Goal: Transaction & Acquisition: Purchase product/service

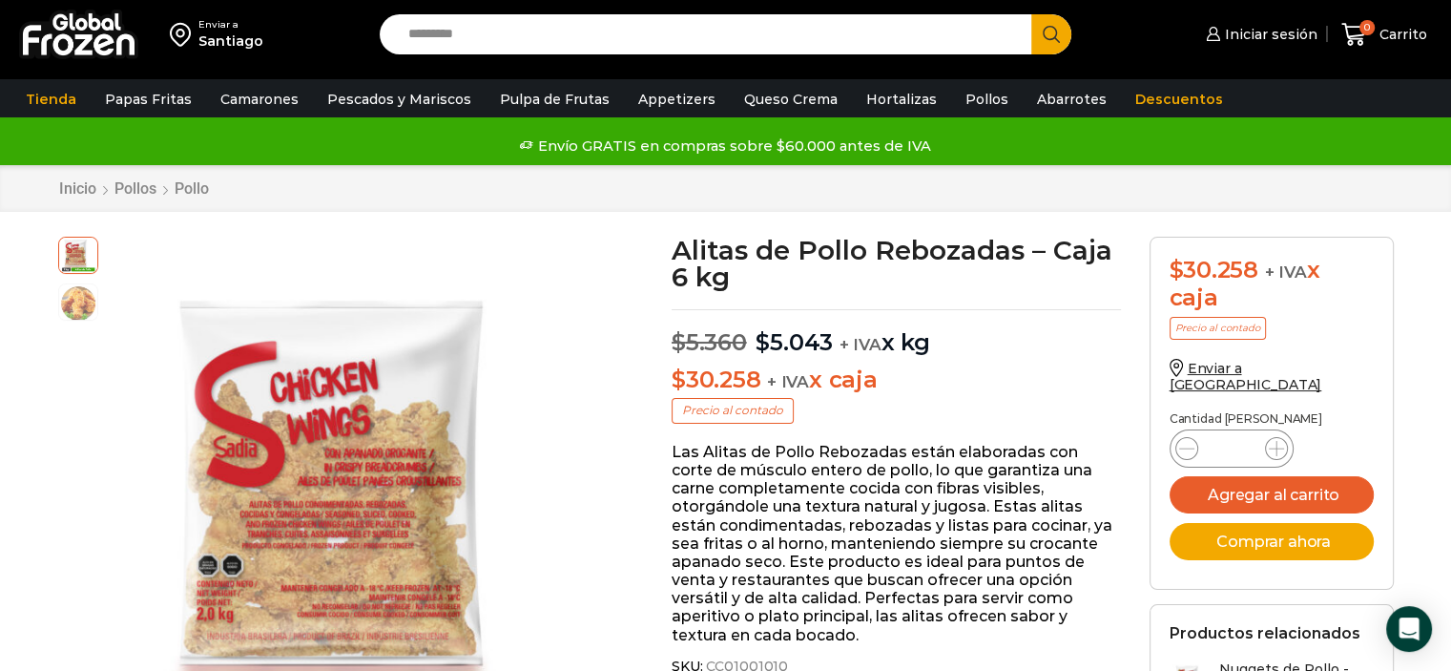
click at [508, 36] on input "Search input" at bounding box center [711, 34] width 624 height 40
type input "**********"
click at [1031, 14] on button "Search" at bounding box center [1051, 34] width 40 height 40
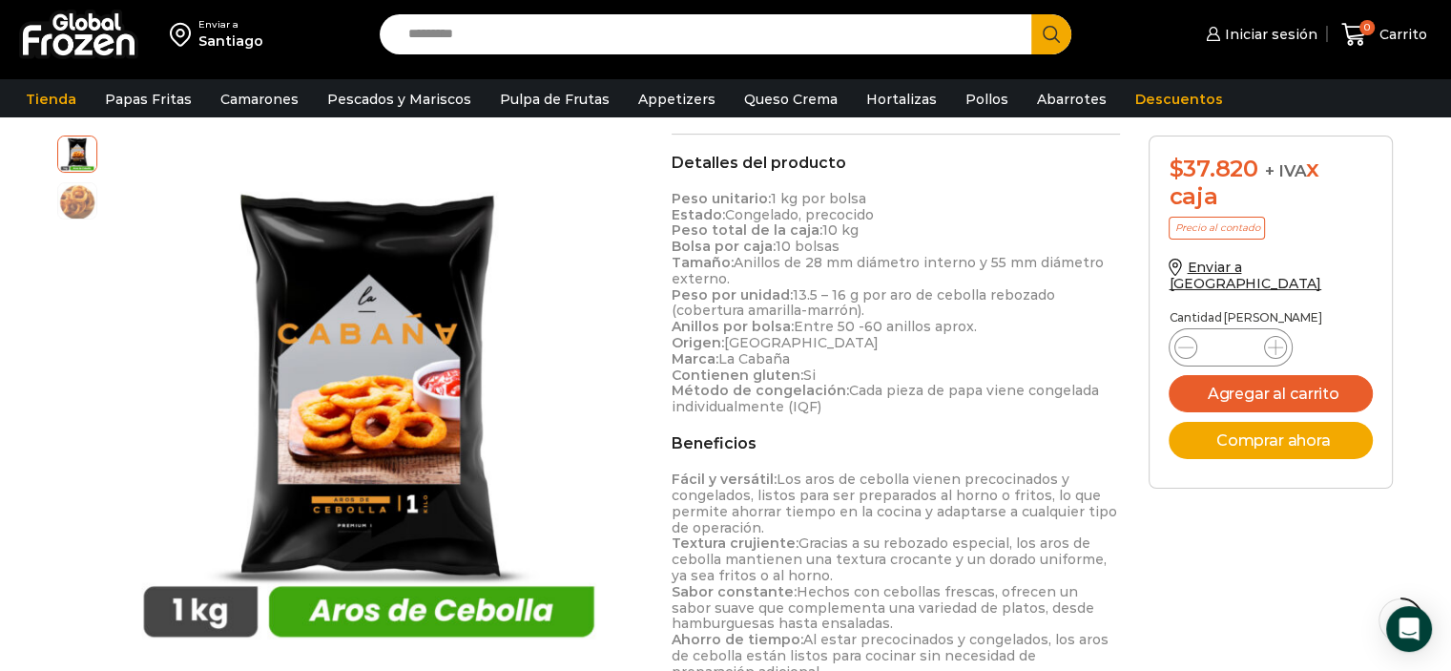
scroll to position [572, 0]
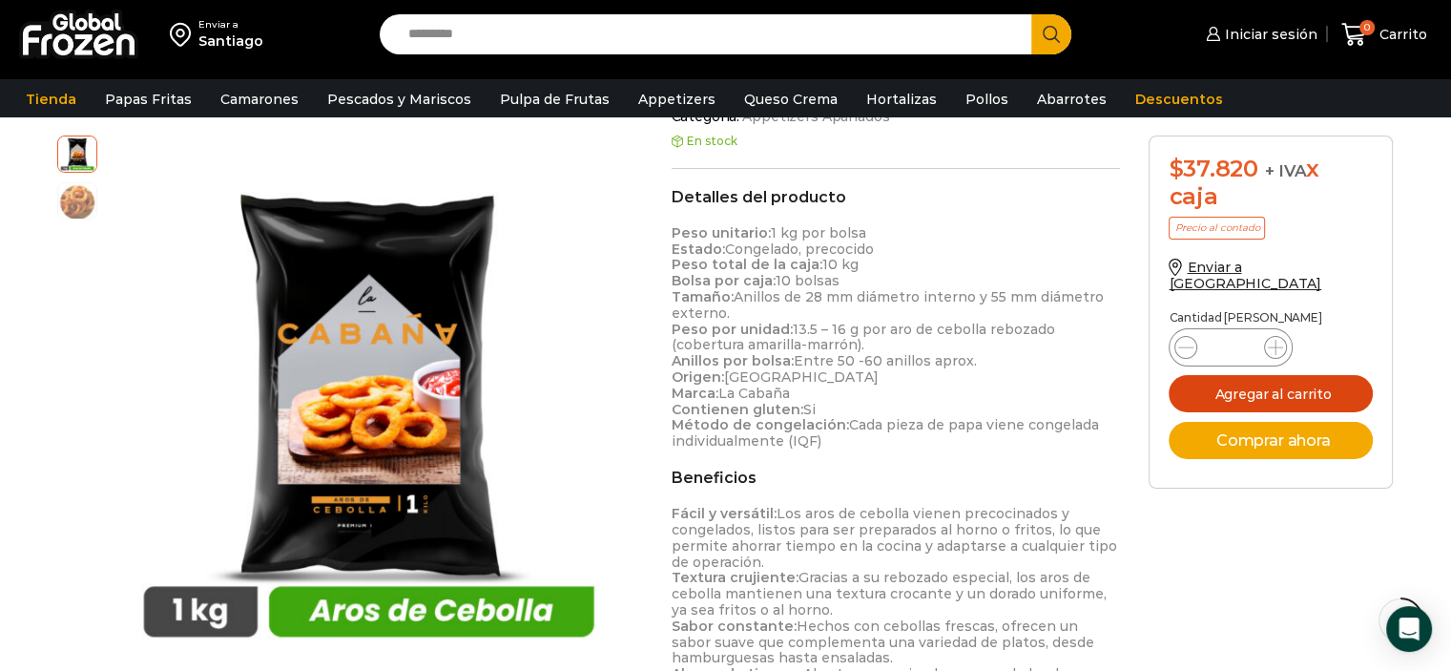
click at [1304, 375] on button "Agregar al carrito" at bounding box center [1271, 393] width 204 height 37
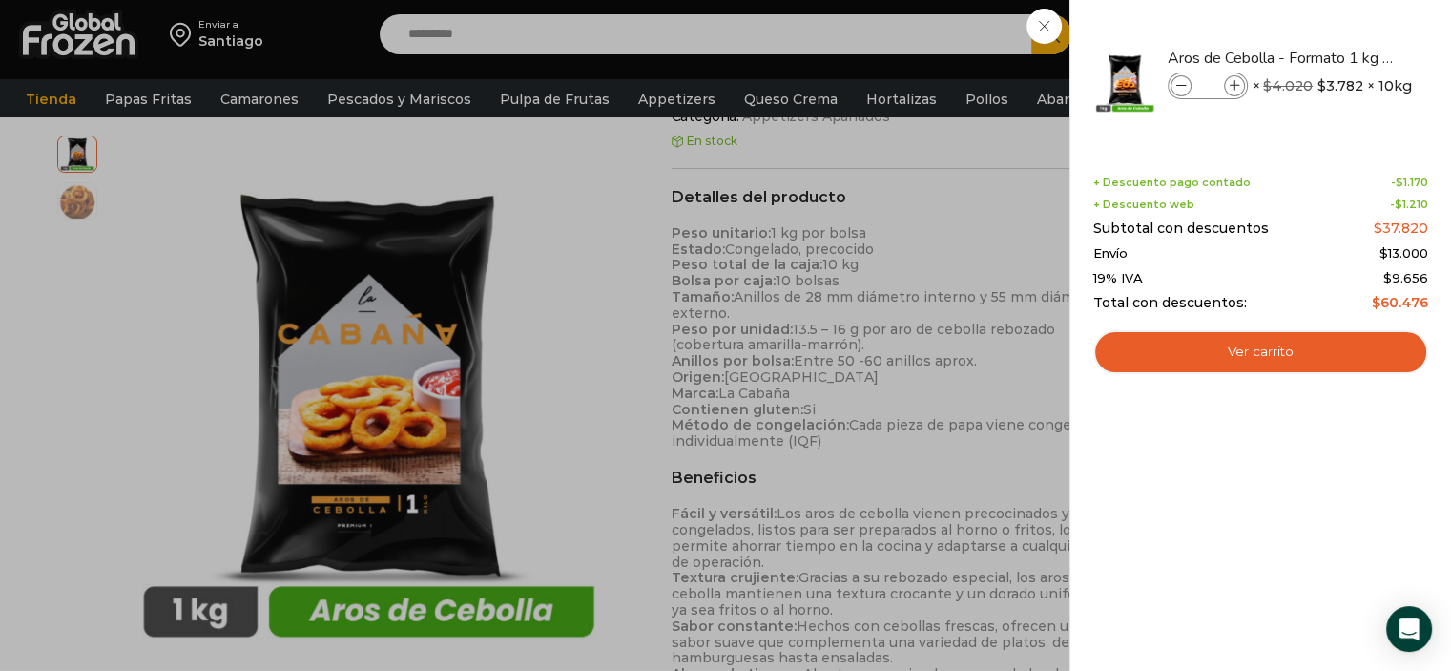
click at [1337, 33] on div "1 [GEOGRAPHIC_DATA] 1 1 Shopping Cart *" at bounding box center [1384, 34] width 95 height 45
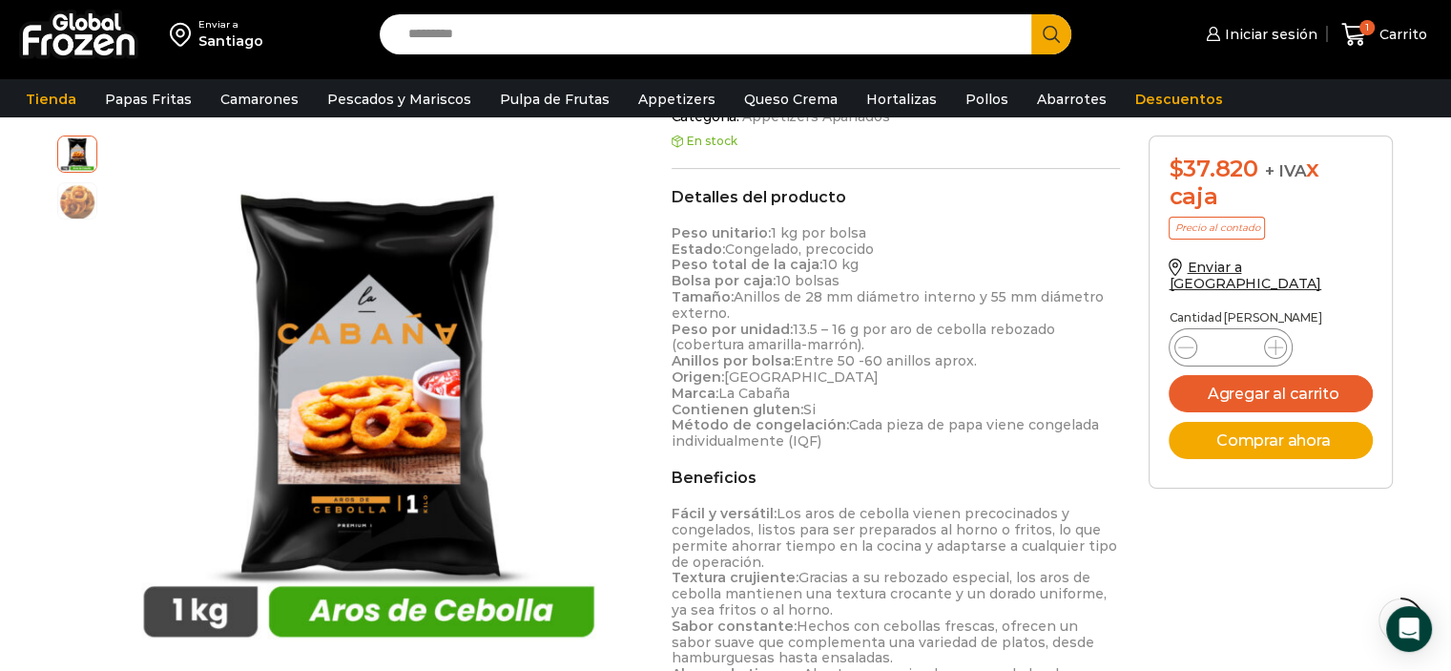
click at [601, 42] on input "Search input" at bounding box center [711, 34] width 624 height 40
click at [538, 41] on input "Search input" at bounding box center [711, 34] width 624 height 40
type input "**********"
click at [1031, 14] on button "Search" at bounding box center [1051, 34] width 40 height 40
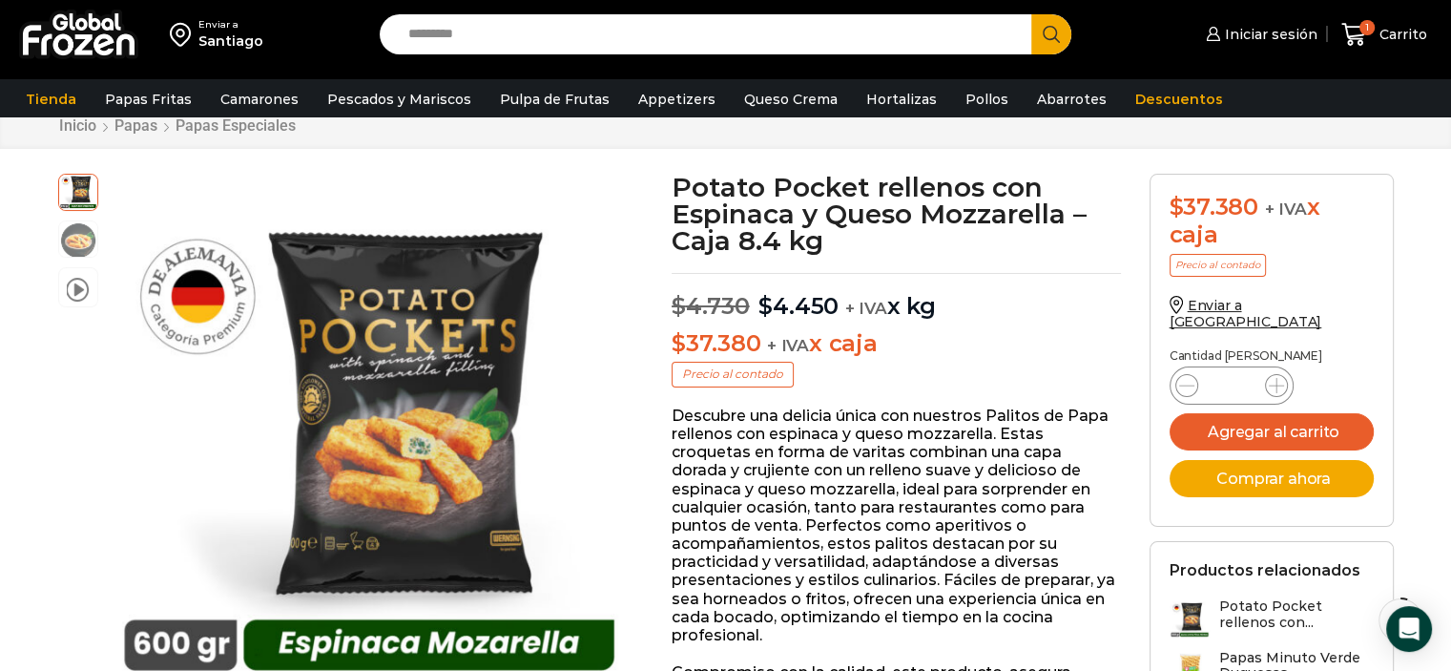
scroll to position [95, 0]
